Goal: Navigation & Orientation: Understand site structure

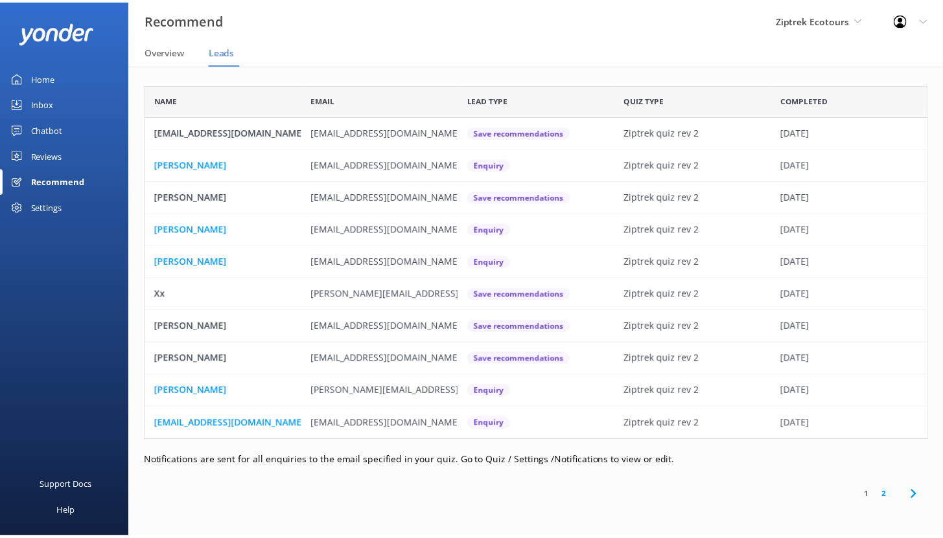
scroll to position [347, 782]
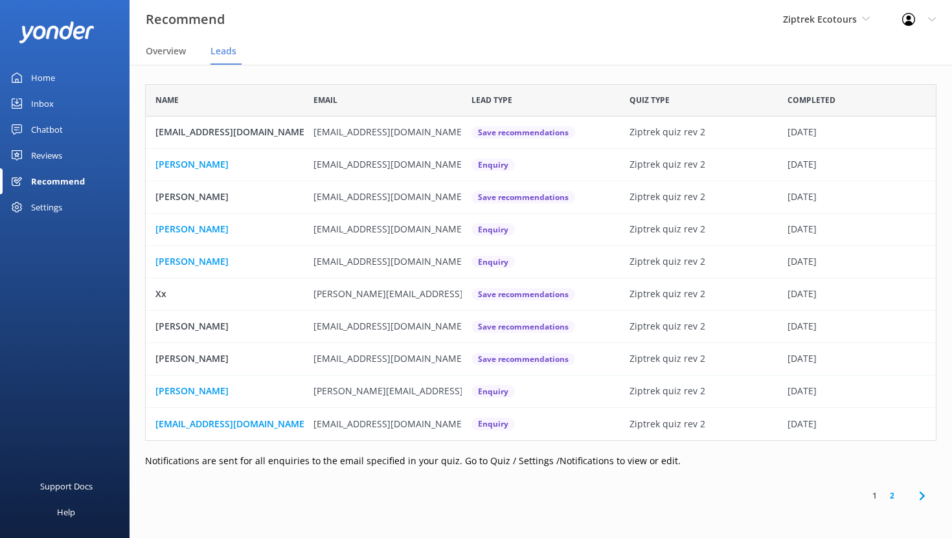
click at [43, 77] on div "Home" at bounding box center [43, 78] width 24 height 26
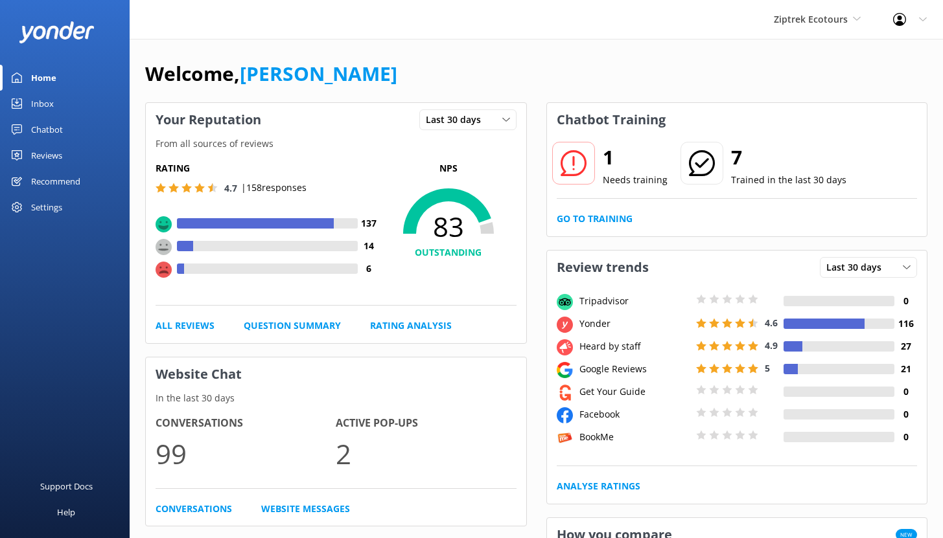
click at [53, 128] on div "Chatbot" at bounding box center [47, 130] width 32 height 26
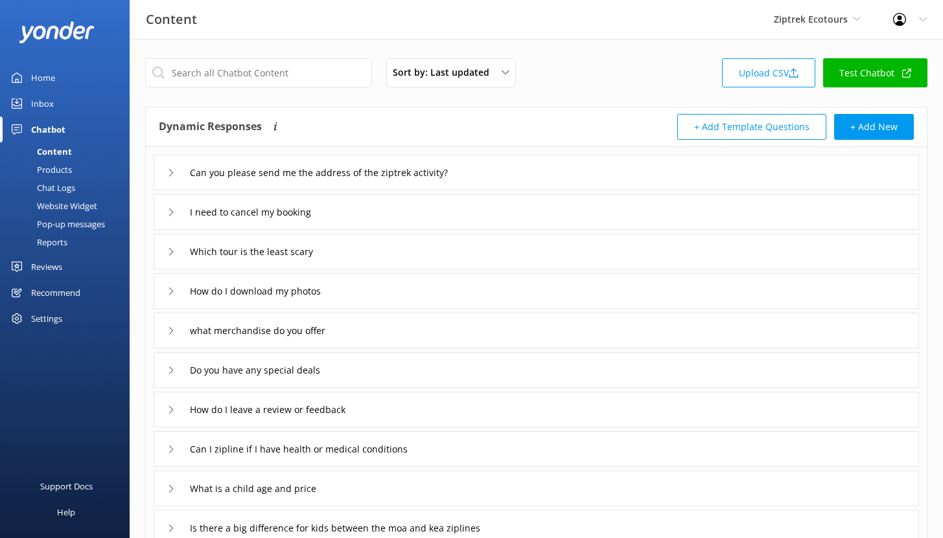
click at [54, 241] on div "Reports" at bounding box center [38, 242] width 60 height 18
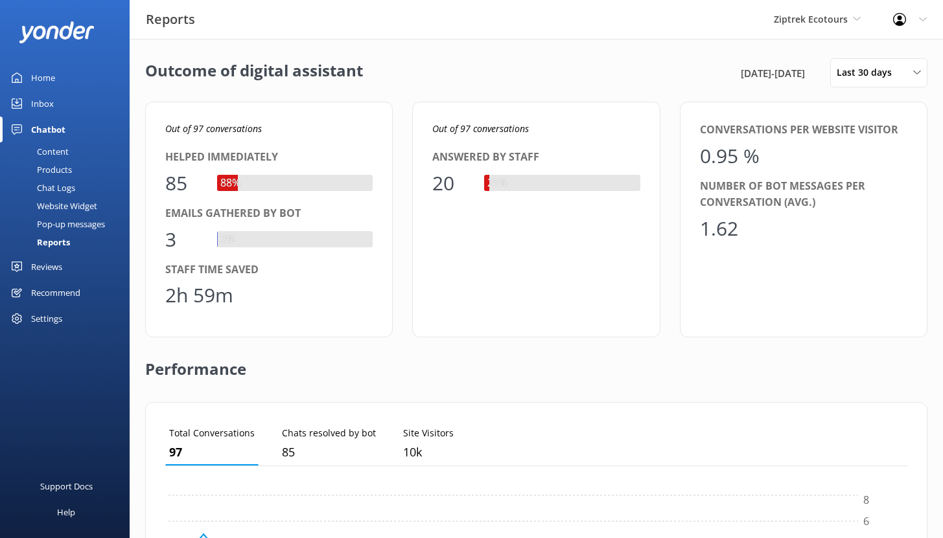
scroll to position [121, 732]
